Goal: Information Seeking & Learning: Learn about a topic

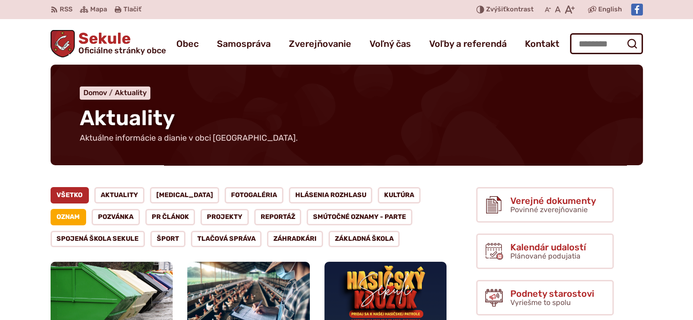
click at [77, 196] on link "Všetko" at bounding box center [70, 195] width 39 height 16
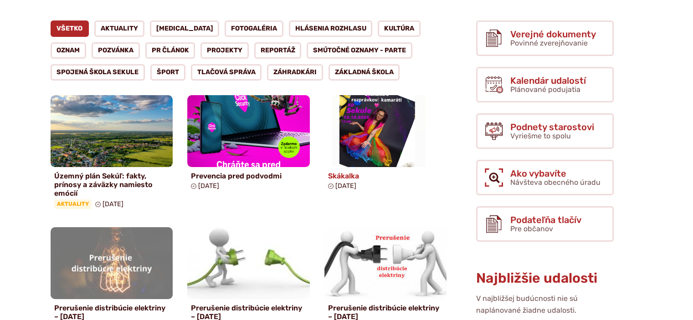
scroll to position [182, 0]
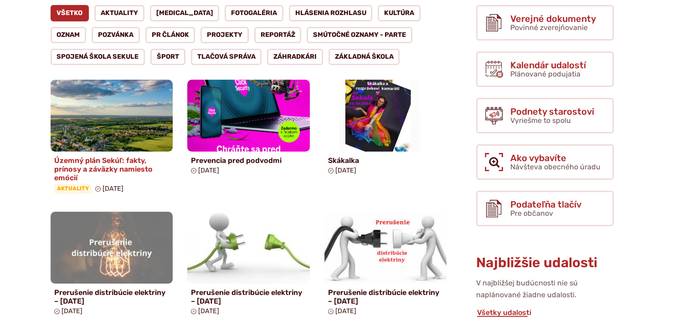
click at [124, 126] on img at bounding box center [111, 115] width 141 height 83
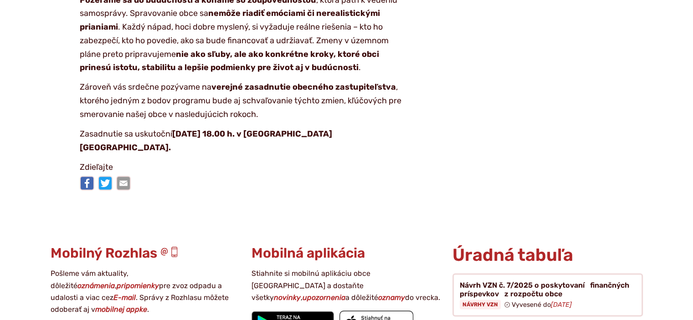
scroll to position [1823, 0]
